Goal: Information Seeking & Learning: Check status

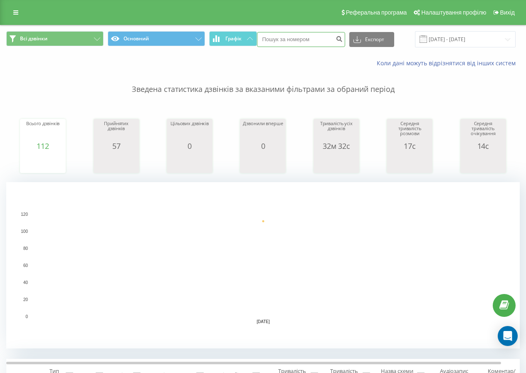
click at [277, 35] on input at bounding box center [301, 39] width 88 height 15
paste input "+380 93 549 75 24"
type input "+380 93 549 75 24"
click at [341, 40] on icon "submit" at bounding box center [339, 37] width 7 height 5
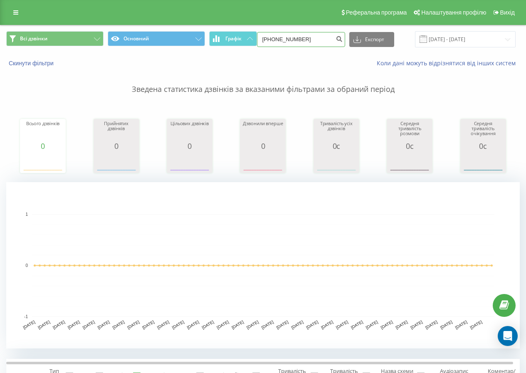
click at [271, 39] on input "+380935497524" at bounding box center [301, 39] width 88 height 15
click at [271, 40] on input "+380935497524" at bounding box center [301, 39] width 88 height 15
drag, startPoint x: 276, startPoint y: 40, endPoint x: 239, endPoint y: 42, distance: 37.1
click at [239, 42] on div "Всі дзвінки Основний Графік +380935497524 Експорт .csv .xls .xlsx 23.06.2025 - …" at bounding box center [262, 39] width 513 height 16
type input "935497524"
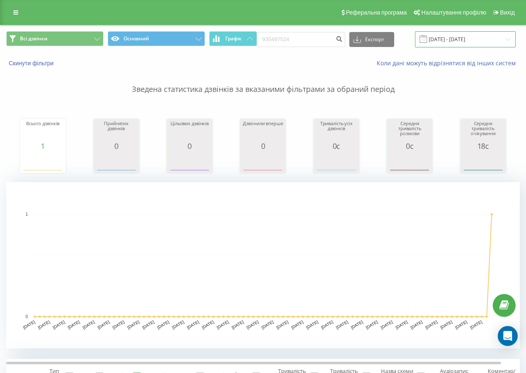
click at [447, 44] on input "23.06.2025 - 23.09.2025" at bounding box center [465, 39] width 101 height 16
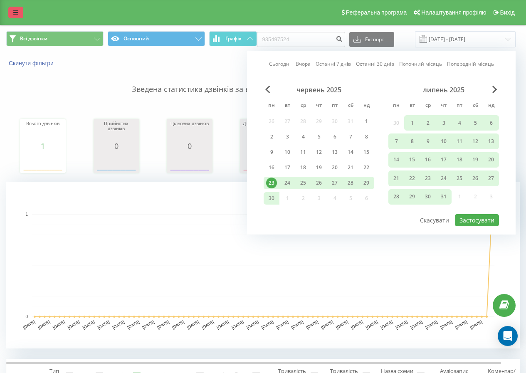
click at [12, 17] on link at bounding box center [15, 13] width 15 height 12
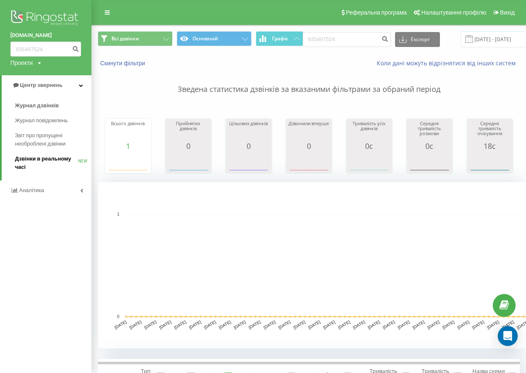
click at [39, 159] on span "Дзвінки в реальному часі" at bounding box center [46, 163] width 63 height 17
